Goal: Information Seeking & Learning: Learn about a topic

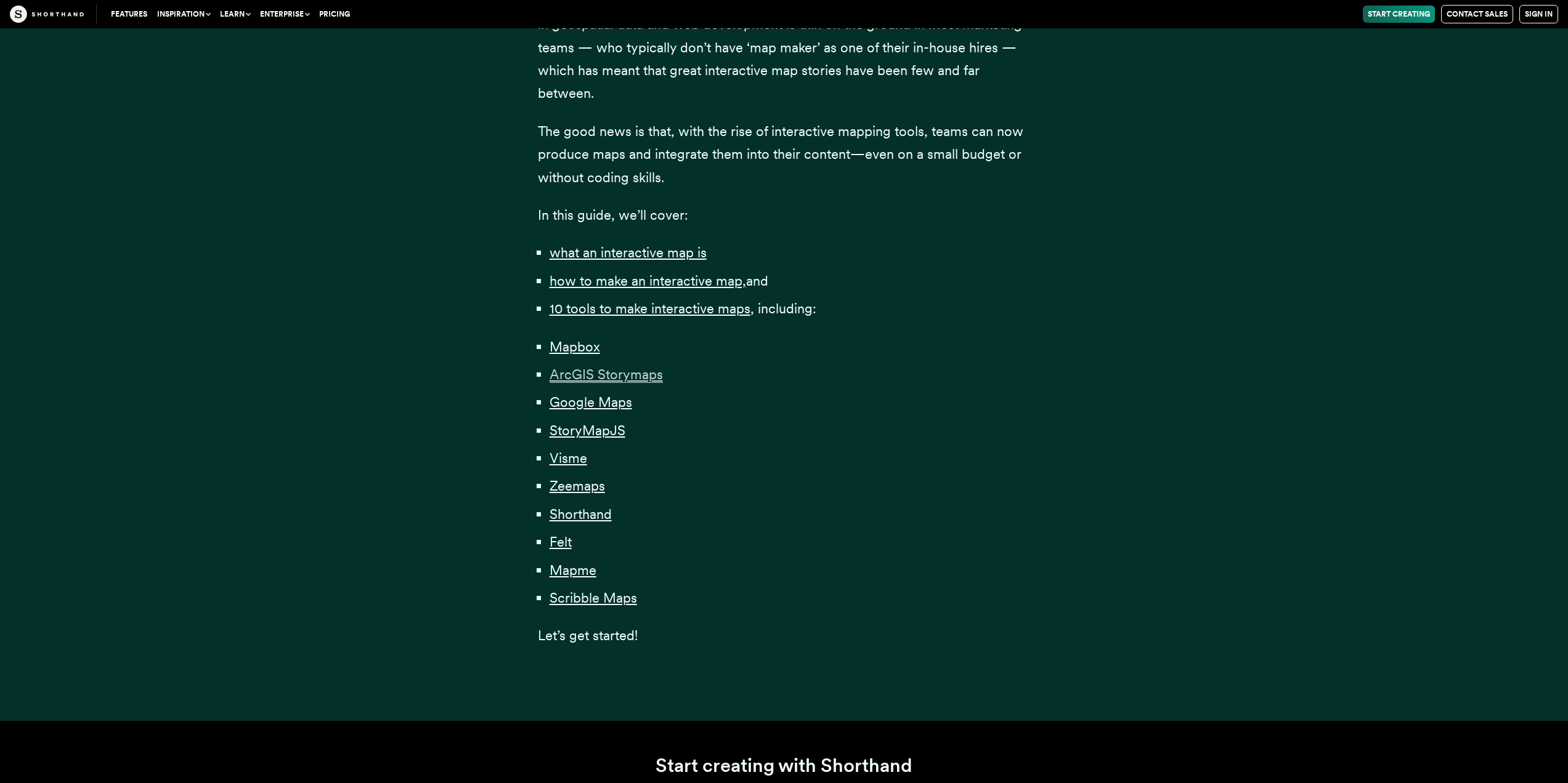
click at [625, 378] on span "ArcGIS Storymaps" at bounding box center [606, 374] width 113 height 16
click at [604, 431] on span "StoryMapJS" at bounding box center [587, 430] width 75 height 16
click at [580, 409] on span "Google Maps" at bounding box center [591, 402] width 83 height 16
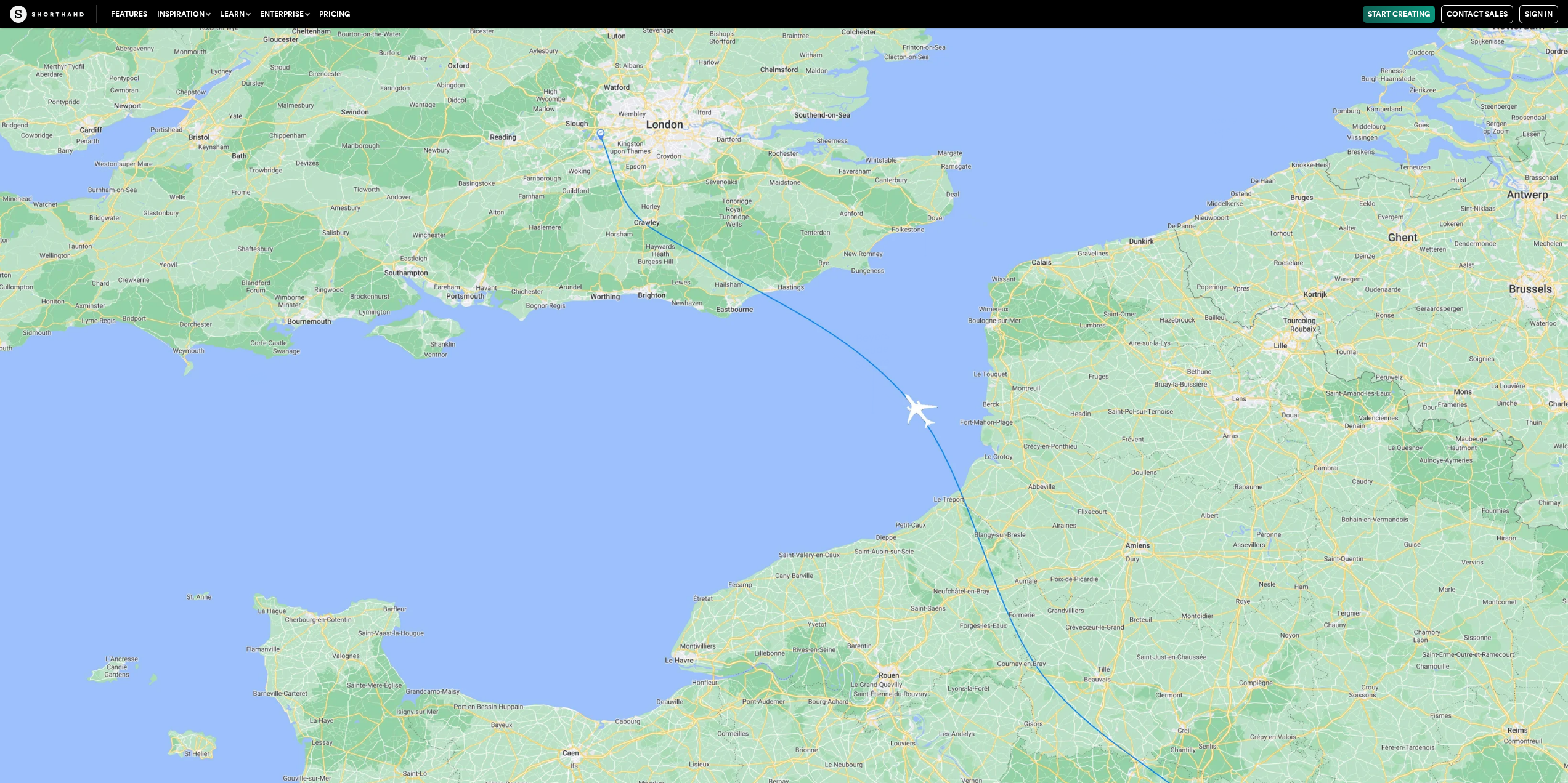
scroll to position [12988, 0]
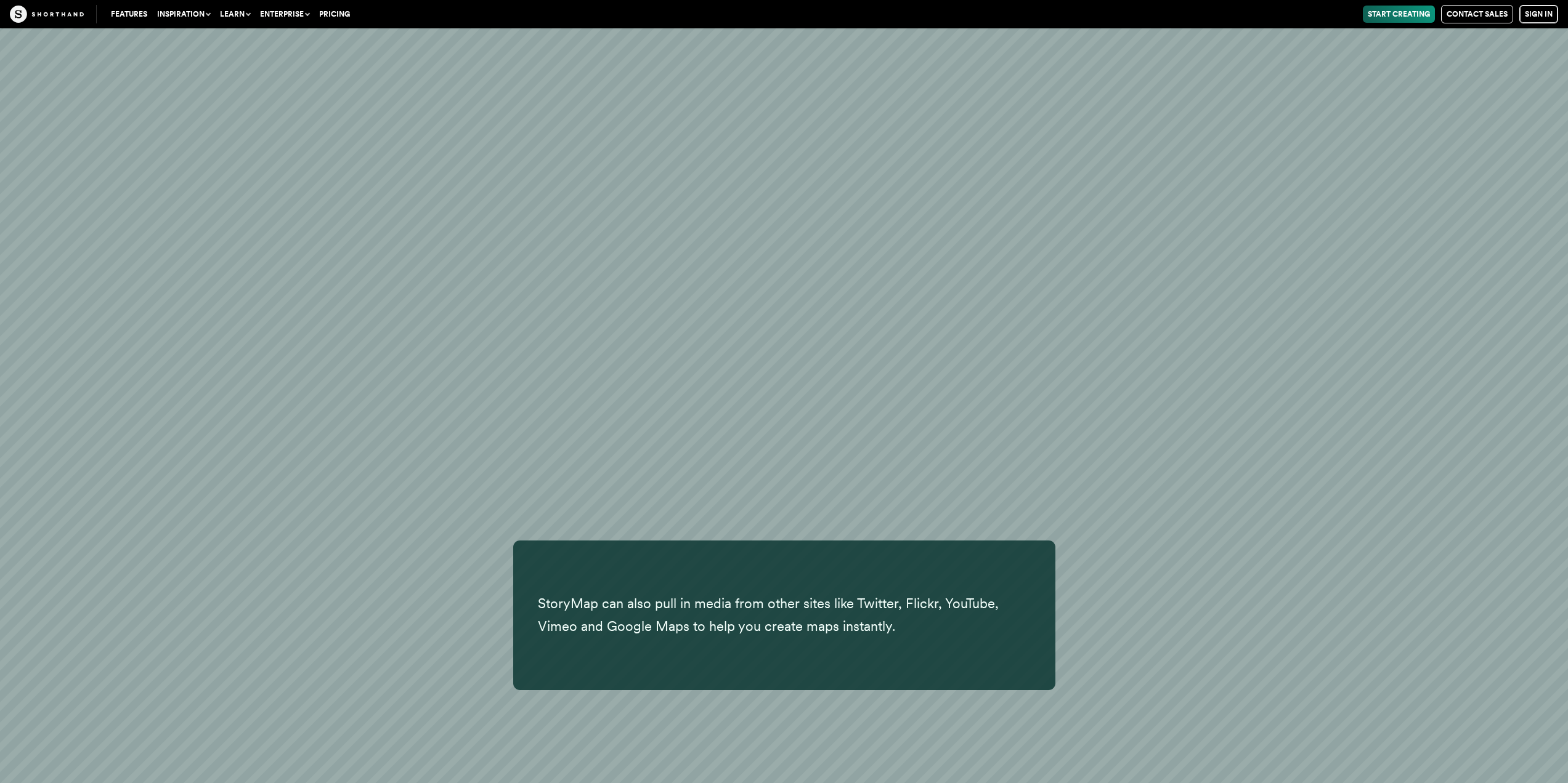
scroll to position [18435, 0]
